Goal: Transaction & Acquisition: Purchase product/service

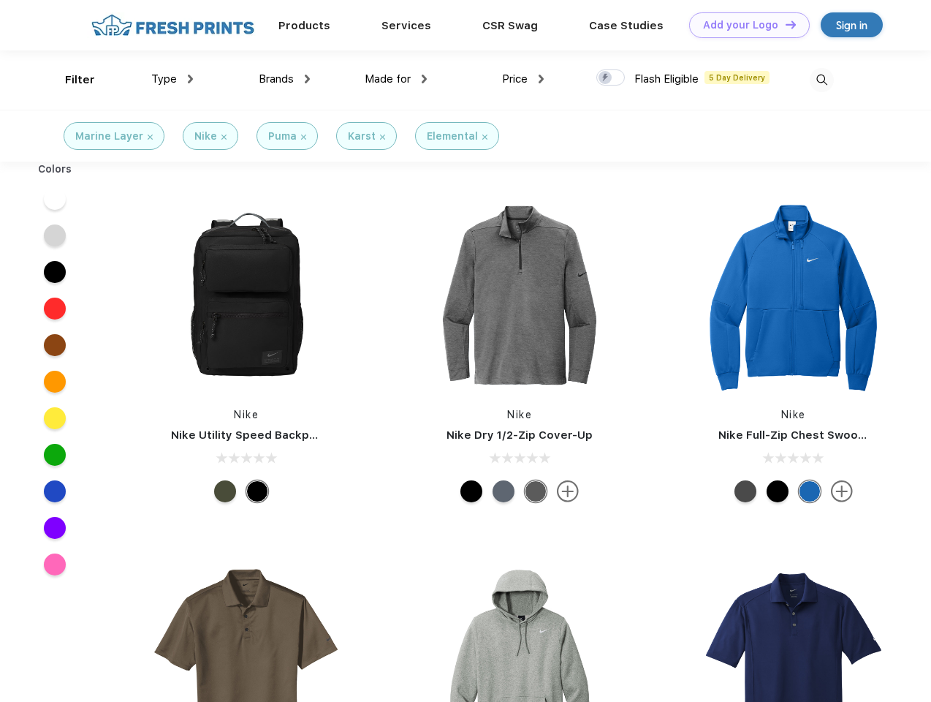
click at [744, 25] on link "Add your Logo Design Tool" at bounding box center [749, 25] width 121 height 26
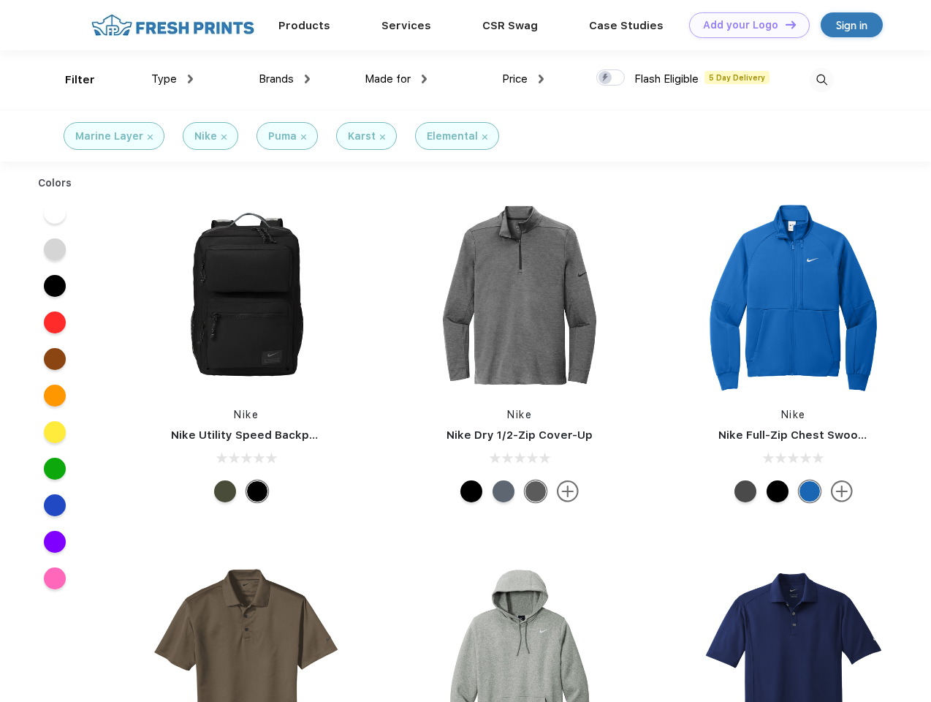
click at [0, 0] on div "Design Tool" at bounding box center [0, 0] width 0 height 0
click at [784, 24] on link "Add your Logo Design Tool" at bounding box center [749, 25] width 121 height 26
click at [70, 80] on div "Filter" at bounding box center [80, 80] width 30 height 17
click at [173, 79] on span "Type" at bounding box center [164, 78] width 26 height 13
click at [284, 79] on span "Brands" at bounding box center [276, 78] width 35 height 13
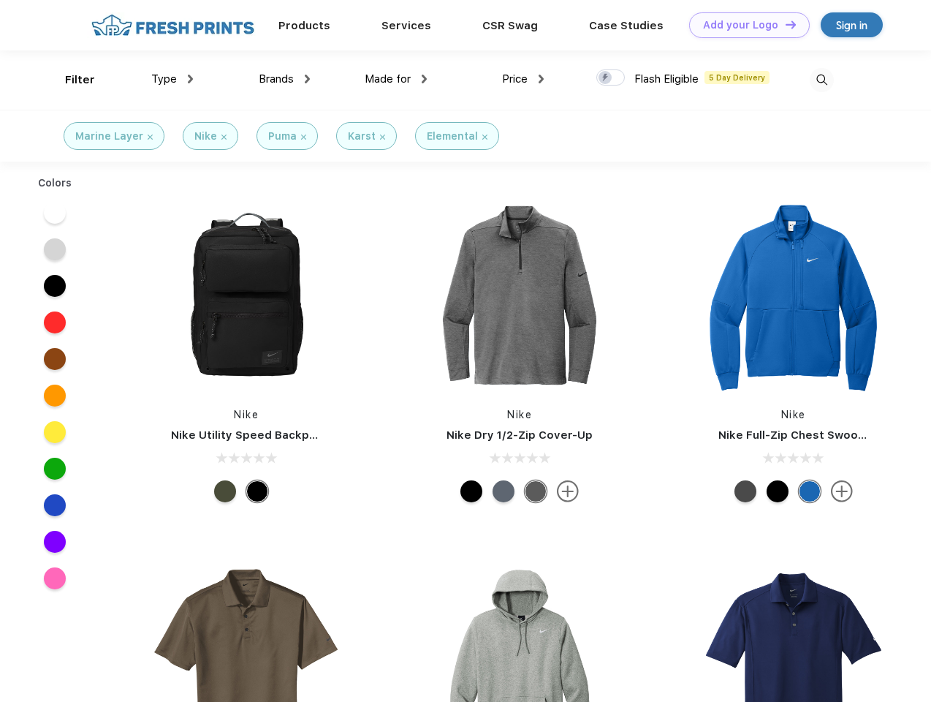
click at [396, 79] on span "Made for" at bounding box center [388, 78] width 46 height 13
click at [523, 79] on span "Price" at bounding box center [515, 78] width 26 height 13
click at [611, 78] on div at bounding box center [610, 77] width 29 height 16
click at [606, 78] on input "checkbox" at bounding box center [601, 74] width 10 height 10
click at [822, 80] on img at bounding box center [822, 80] width 24 height 24
